Goal: Information Seeking & Learning: Learn about a topic

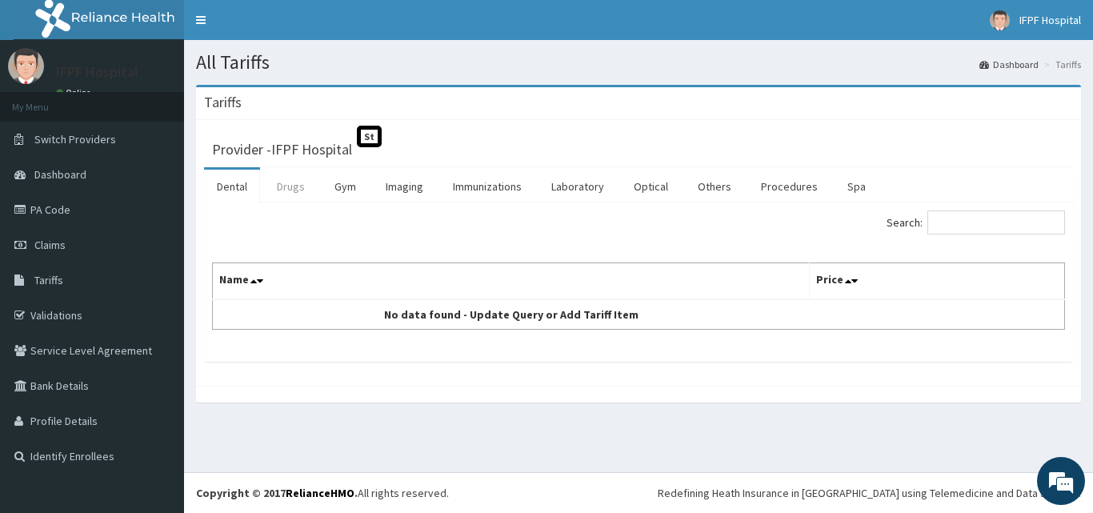
click at [287, 190] on link "Drugs" at bounding box center [291, 187] width 54 height 34
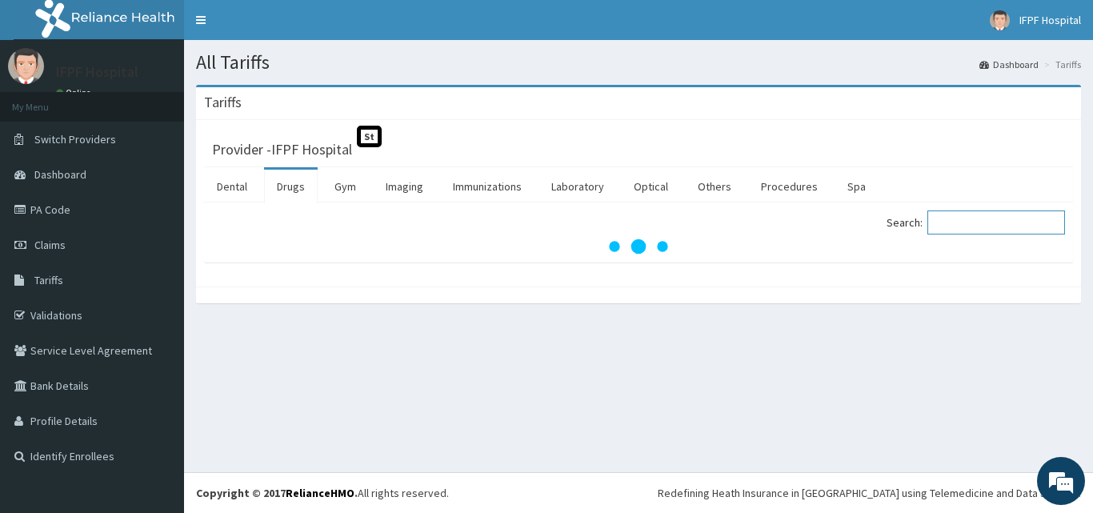
click at [993, 227] on input "Search:" at bounding box center [996, 222] width 138 height 24
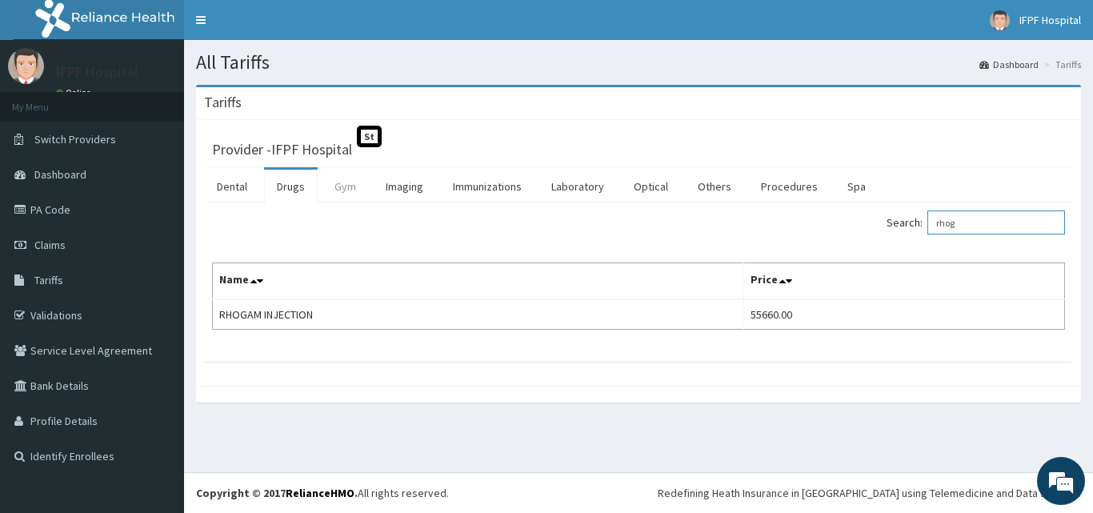
type input "rhog"
click at [342, 192] on link "Gym" at bounding box center [345, 187] width 47 height 34
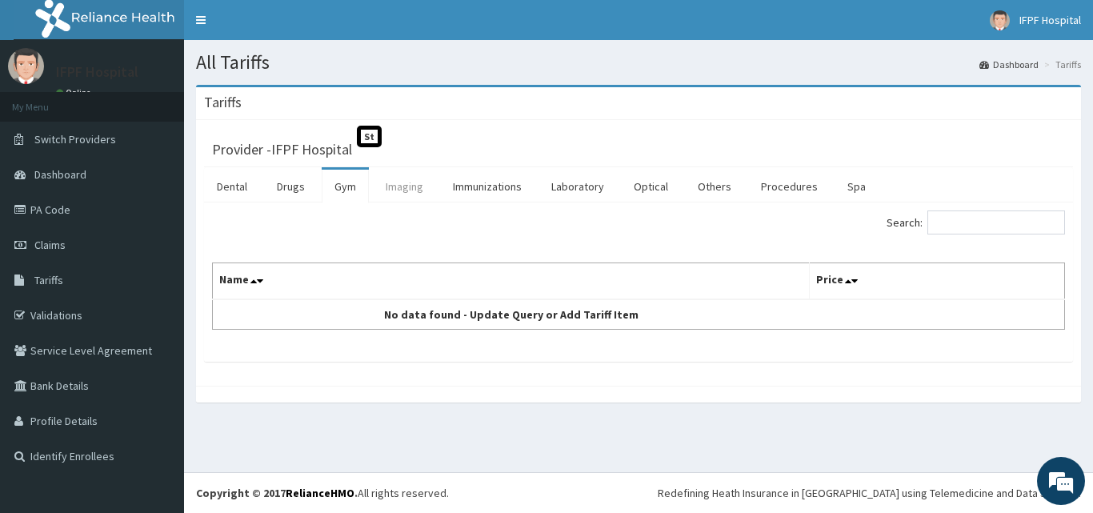
click at [407, 182] on link "Imaging" at bounding box center [404, 187] width 63 height 34
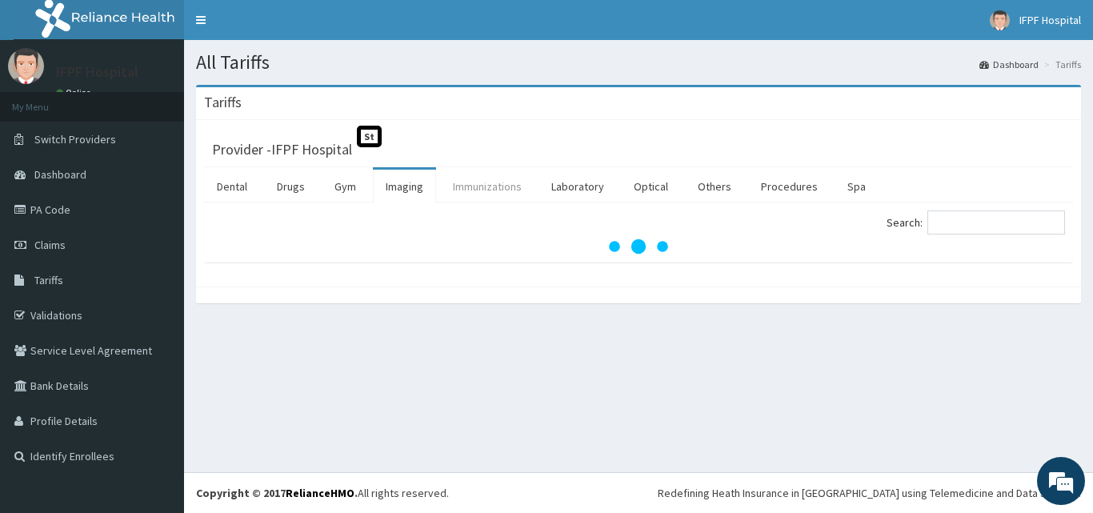
click at [495, 183] on link "Immunizations" at bounding box center [487, 187] width 94 height 34
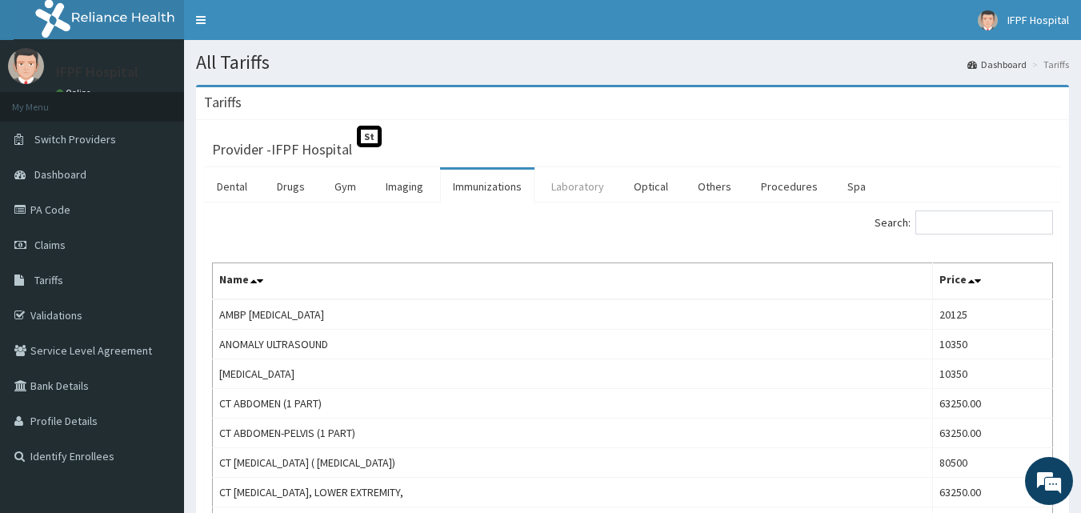
click at [581, 194] on link "Laboratory" at bounding box center [577, 187] width 78 height 34
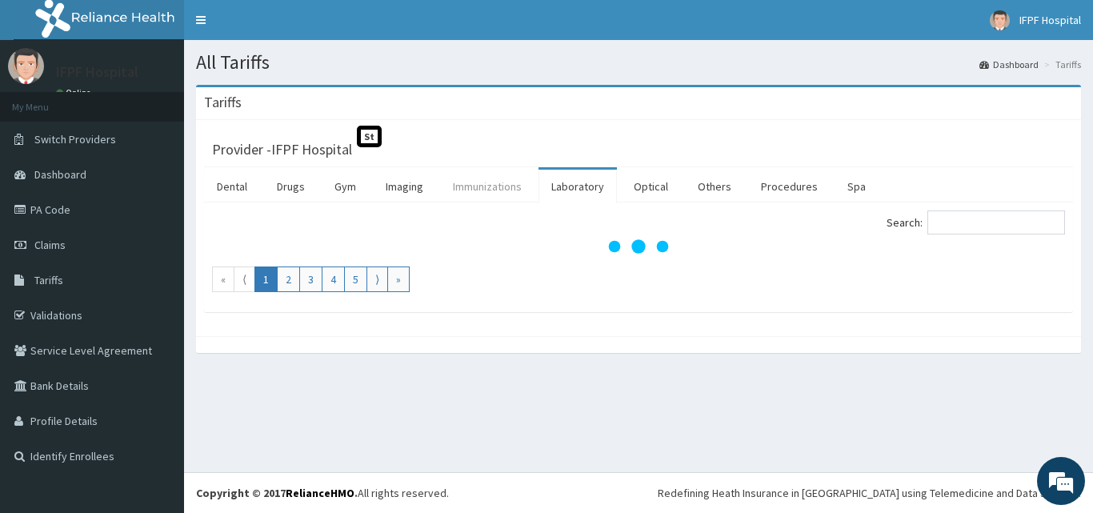
click at [484, 187] on link "Immunizations" at bounding box center [487, 187] width 94 height 34
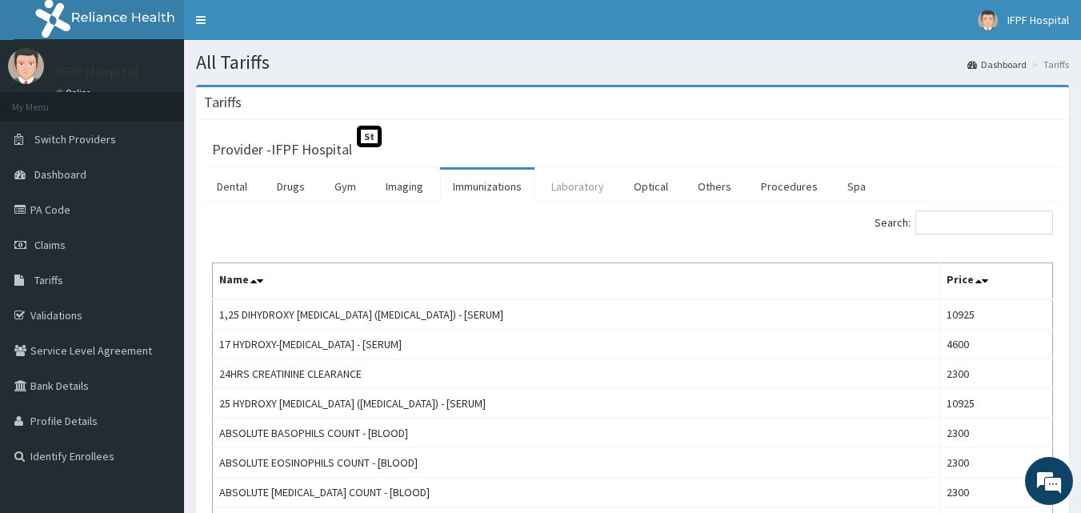
click at [582, 181] on link "Laboratory" at bounding box center [577, 187] width 78 height 34
click at [503, 187] on link "Immunizations" at bounding box center [487, 187] width 94 height 34
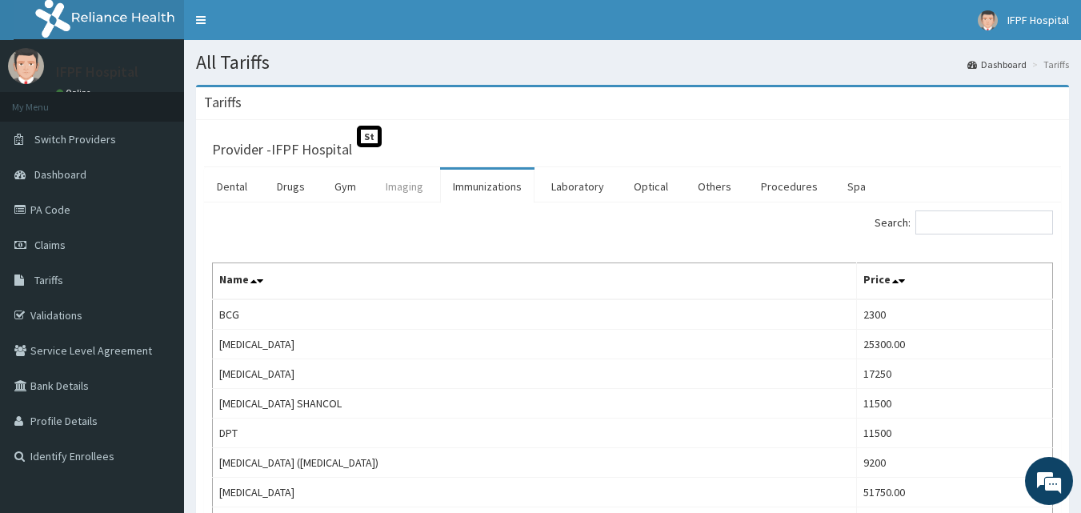
click at [410, 192] on link "Imaging" at bounding box center [404, 187] width 63 height 34
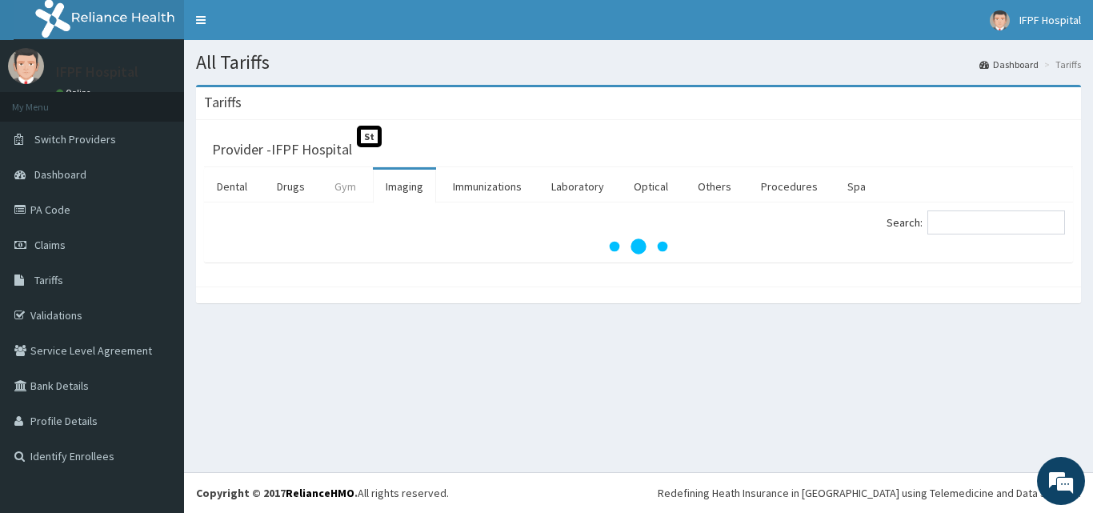
click at [345, 192] on link "Gym" at bounding box center [345, 187] width 47 height 34
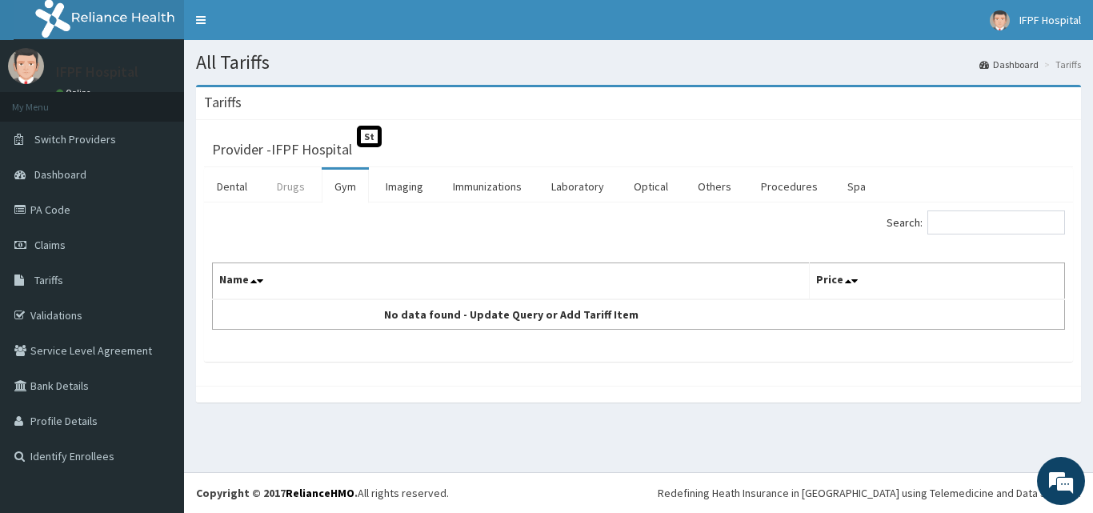
click at [288, 194] on link "Drugs" at bounding box center [291, 187] width 54 height 34
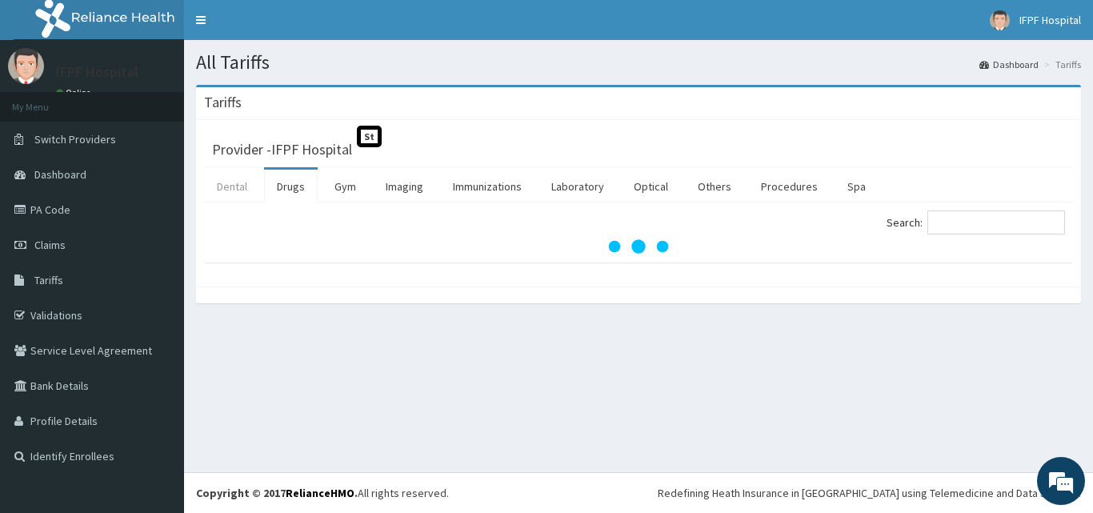
click at [233, 191] on link "Dental" at bounding box center [232, 187] width 56 height 34
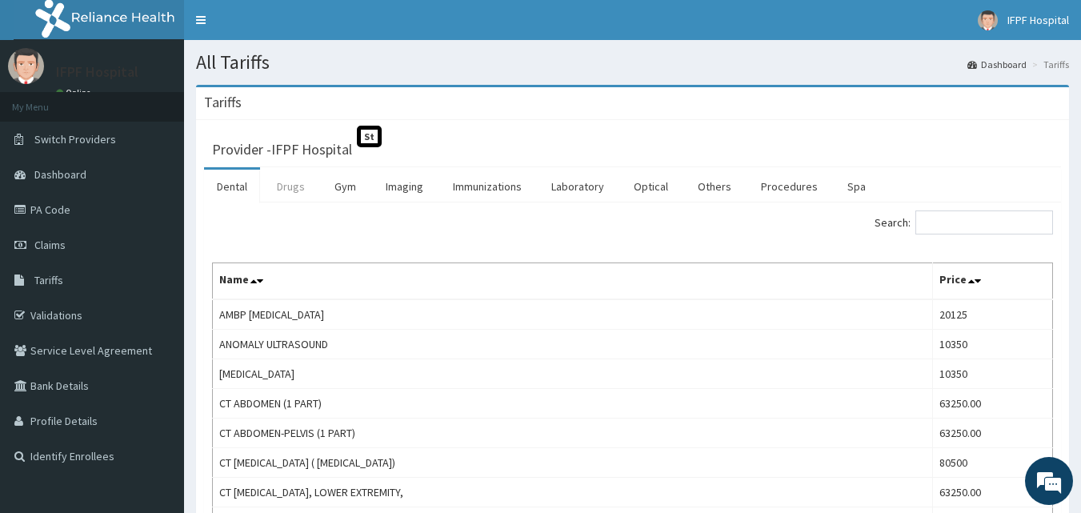
click at [289, 191] on link "Drugs" at bounding box center [291, 187] width 54 height 34
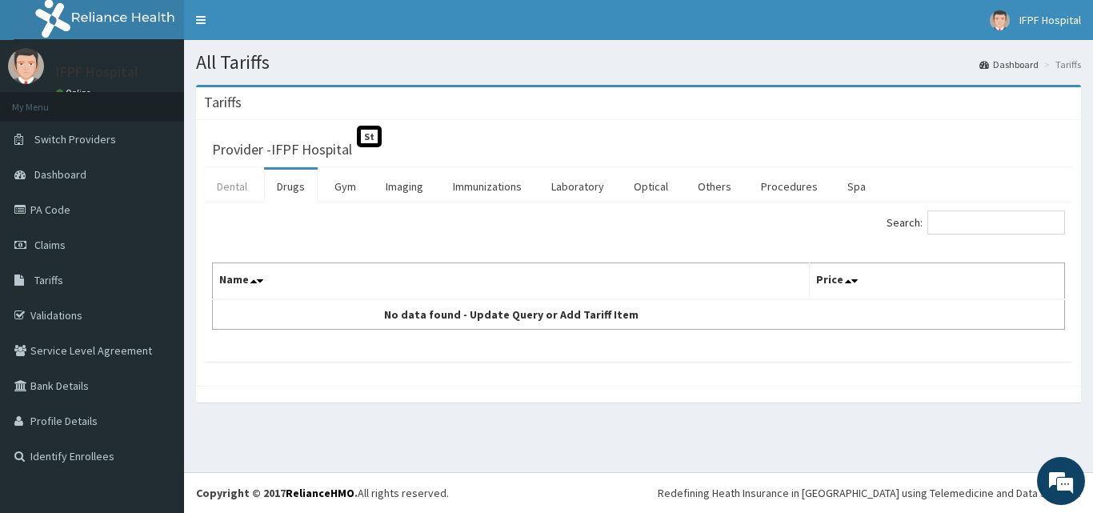
click at [247, 190] on link "Dental" at bounding box center [232, 187] width 56 height 34
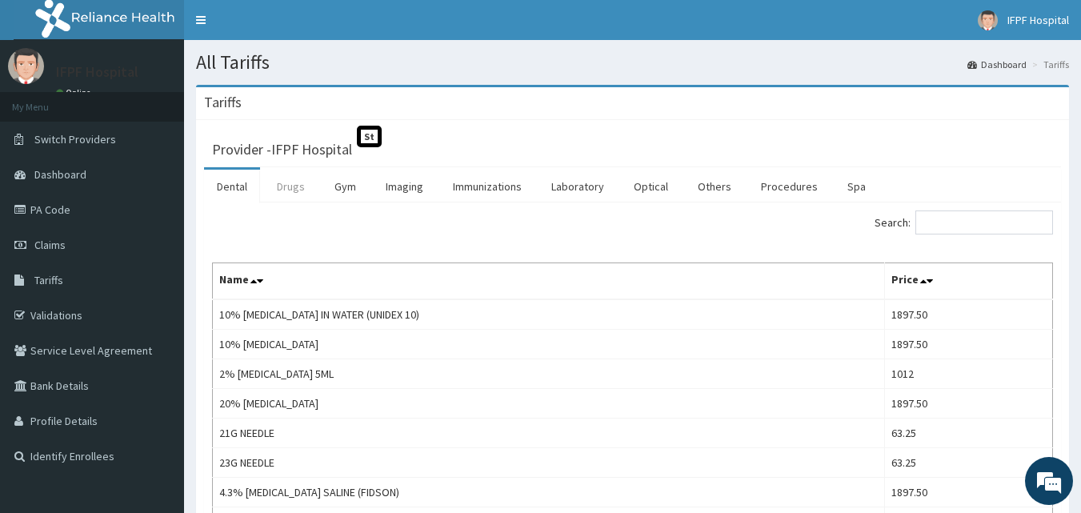
click at [296, 187] on link "Drugs" at bounding box center [291, 187] width 54 height 34
click at [356, 186] on link "Gym" at bounding box center [345, 187] width 47 height 34
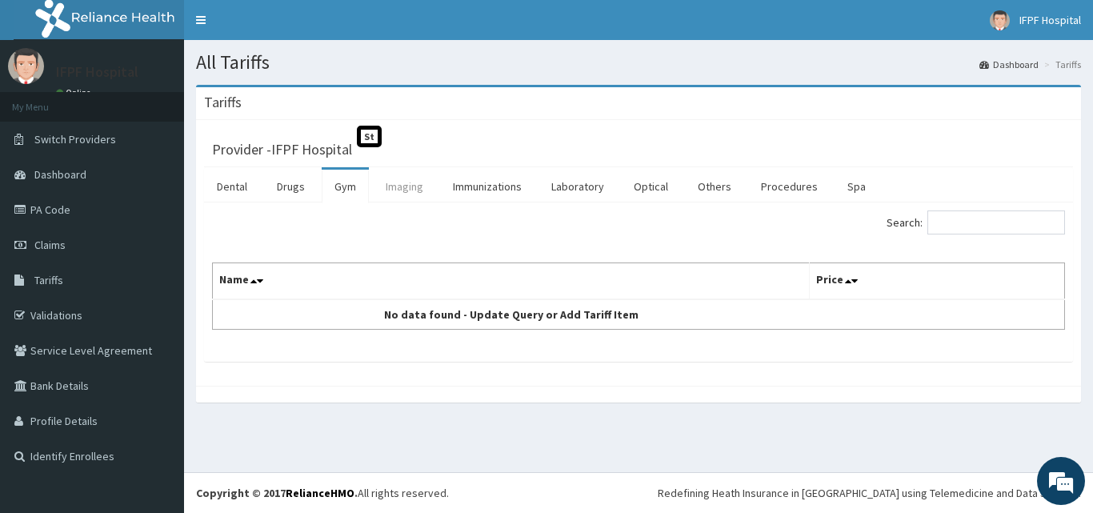
click at [402, 186] on link "Imaging" at bounding box center [404, 187] width 63 height 34
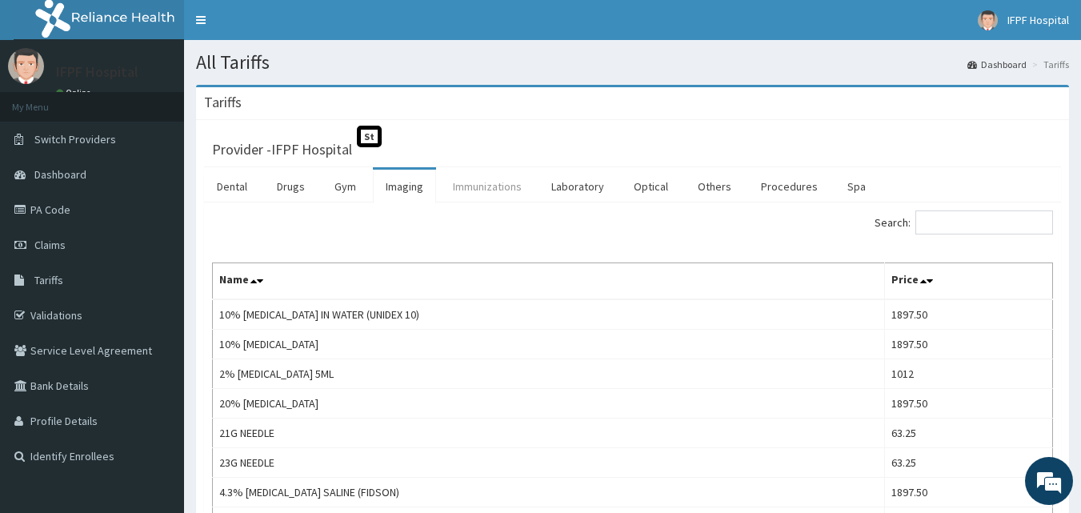
click at [486, 191] on link "Immunizations" at bounding box center [487, 187] width 94 height 34
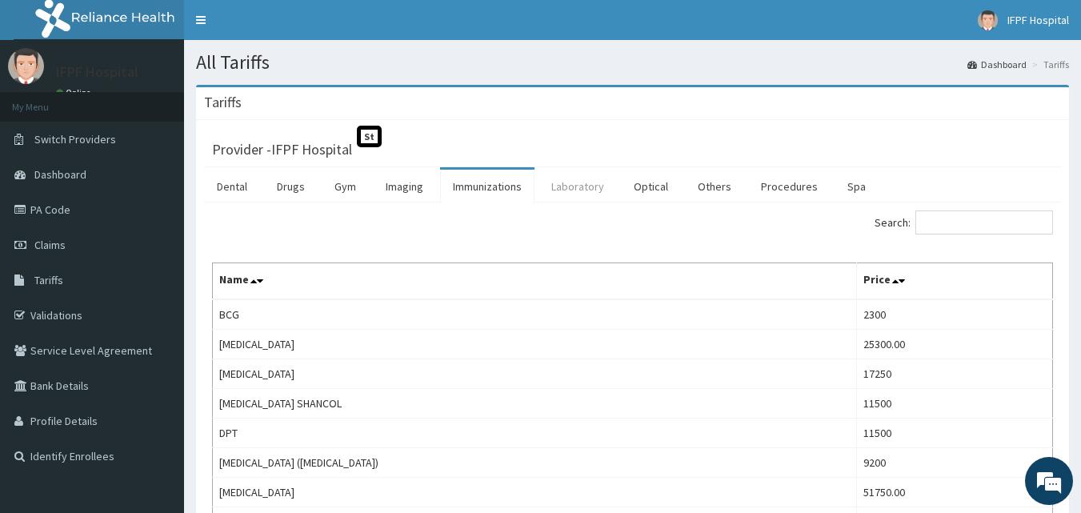
click at [580, 190] on link "Laboratory" at bounding box center [577, 187] width 78 height 34
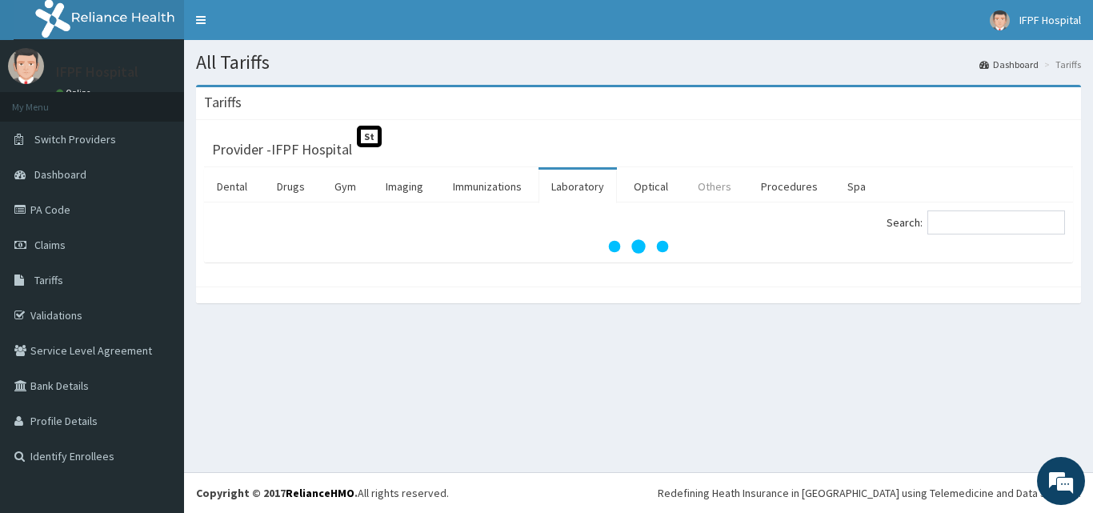
click at [727, 187] on link "Others" at bounding box center [714, 187] width 59 height 34
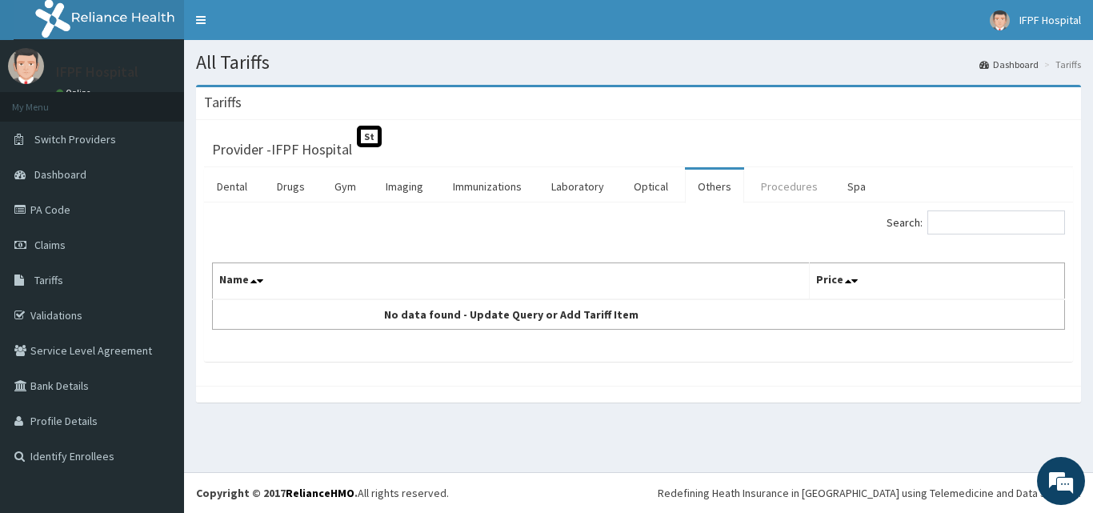
click at [774, 185] on link "Procedures" at bounding box center [789, 187] width 82 height 34
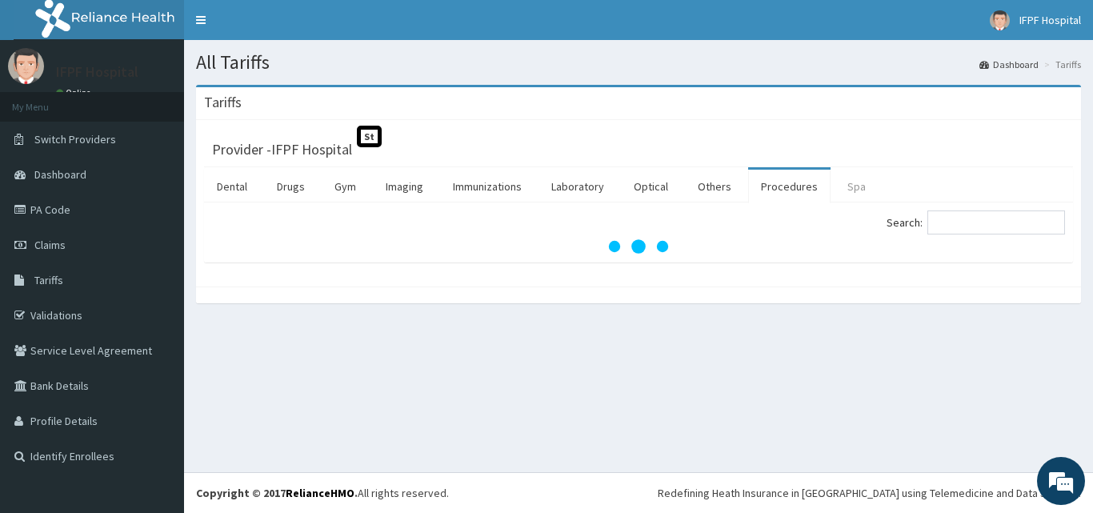
click at [858, 191] on link "Spa" at bounding box center [857, 187] width 44 height 34
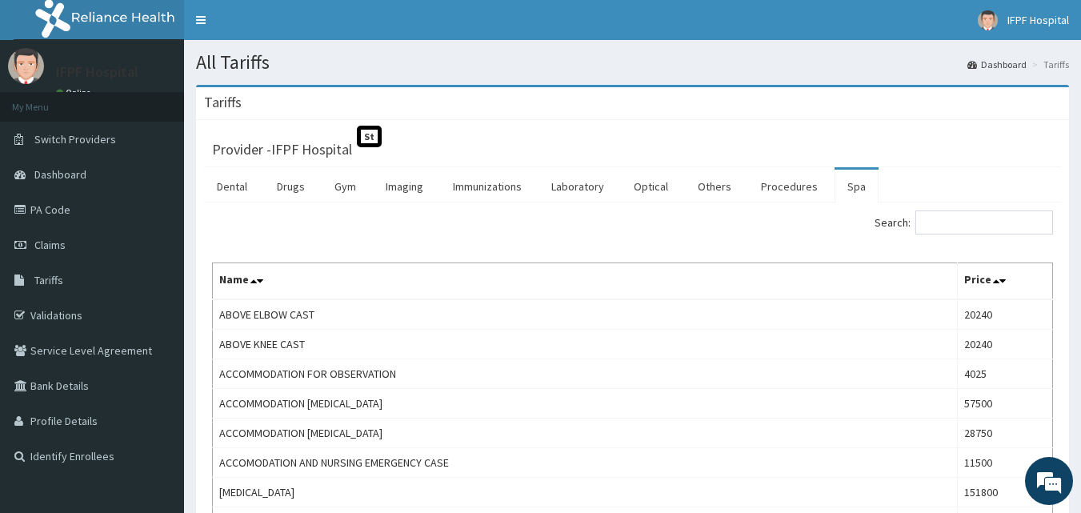
drag, startPoint x: 541, startPoint y: 10, endPoint x: 580, endPoint y: 106, distance: 103.7
click at [526, 281] on th "Name" at bounding box center [585, 281] width 745 height 37
click at [58, 215] on link "PA Code" at bounding box center [92, 209] width 184 height 35
